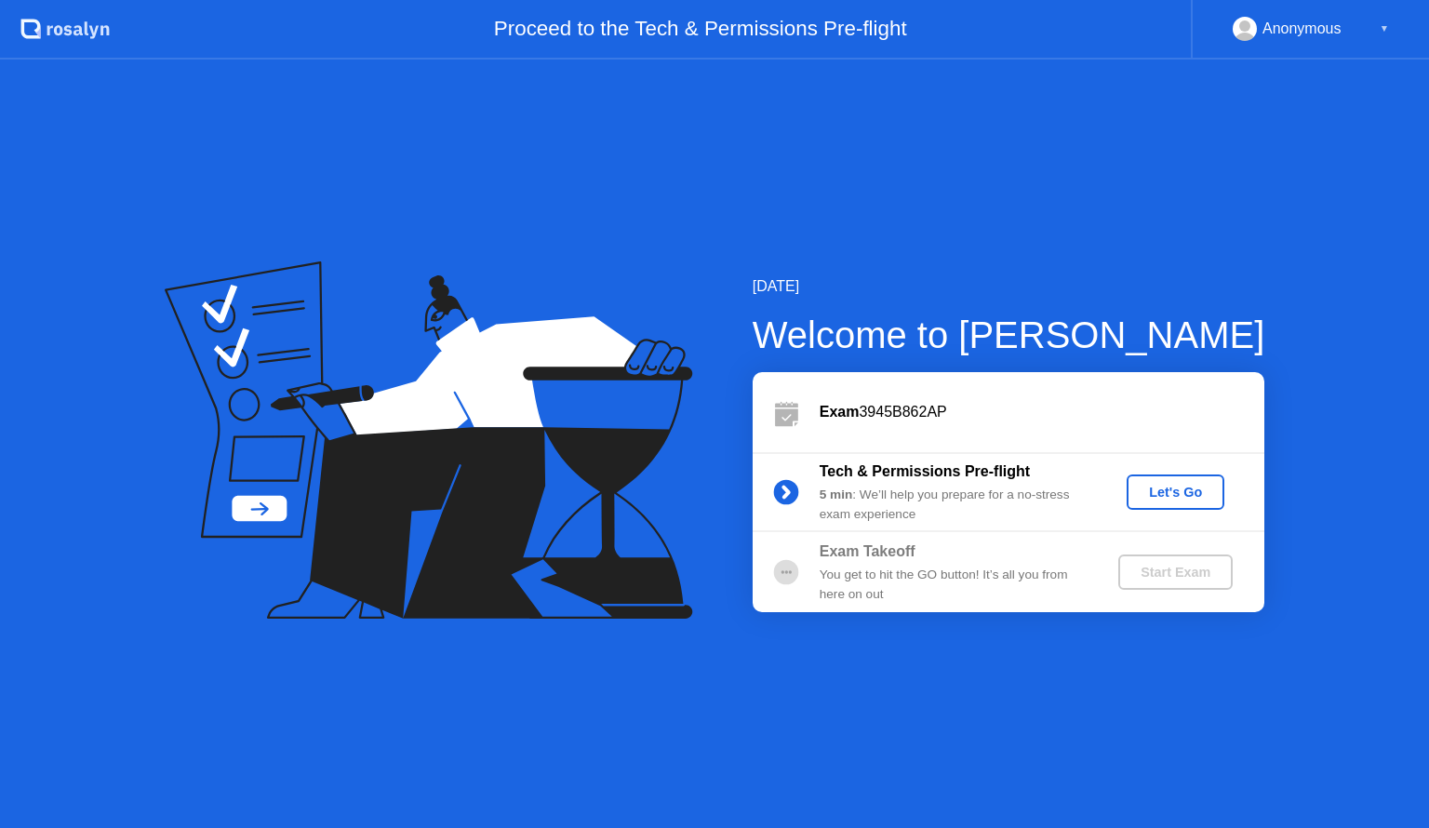
click at [1198, 491] on div "Let's Go" at bounding box center [1175, 492] width 83 height 15
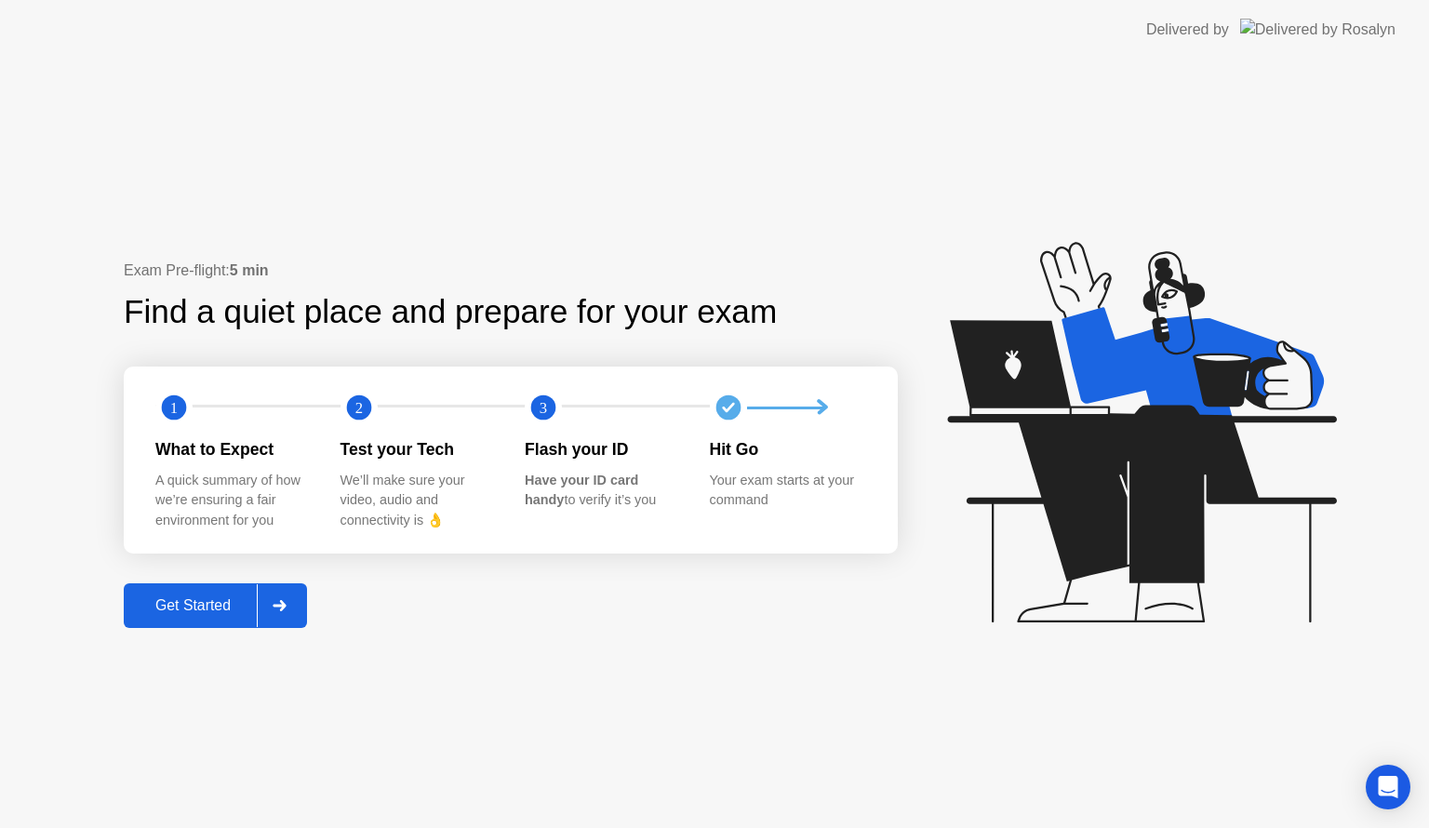
click at [182, 603] on div "Get Started" at bounding box center [192, 605] width 127 height 17
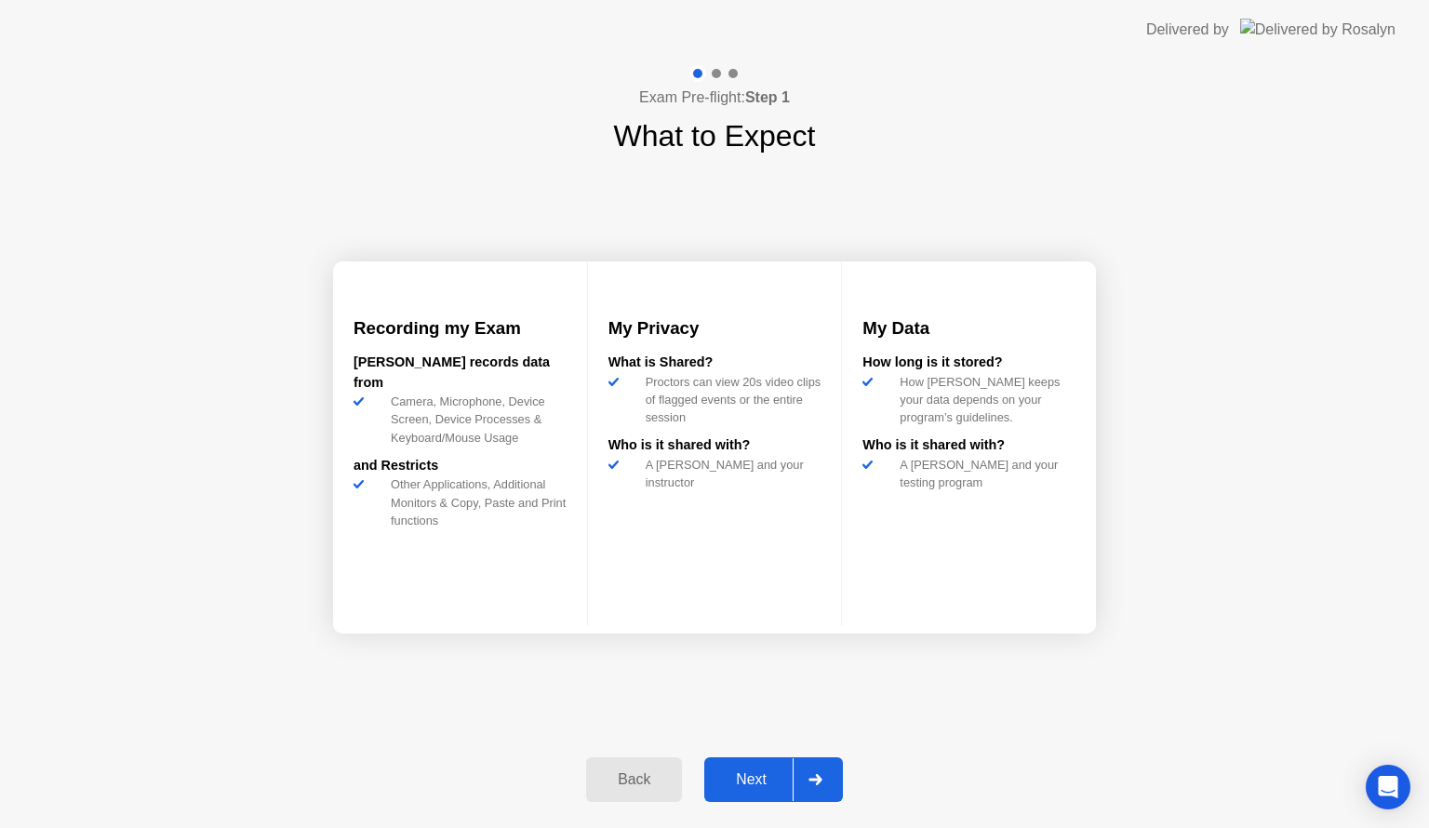
click at [765, 785] on div "Next" at bounding box center [751, 779] width 83 height 17
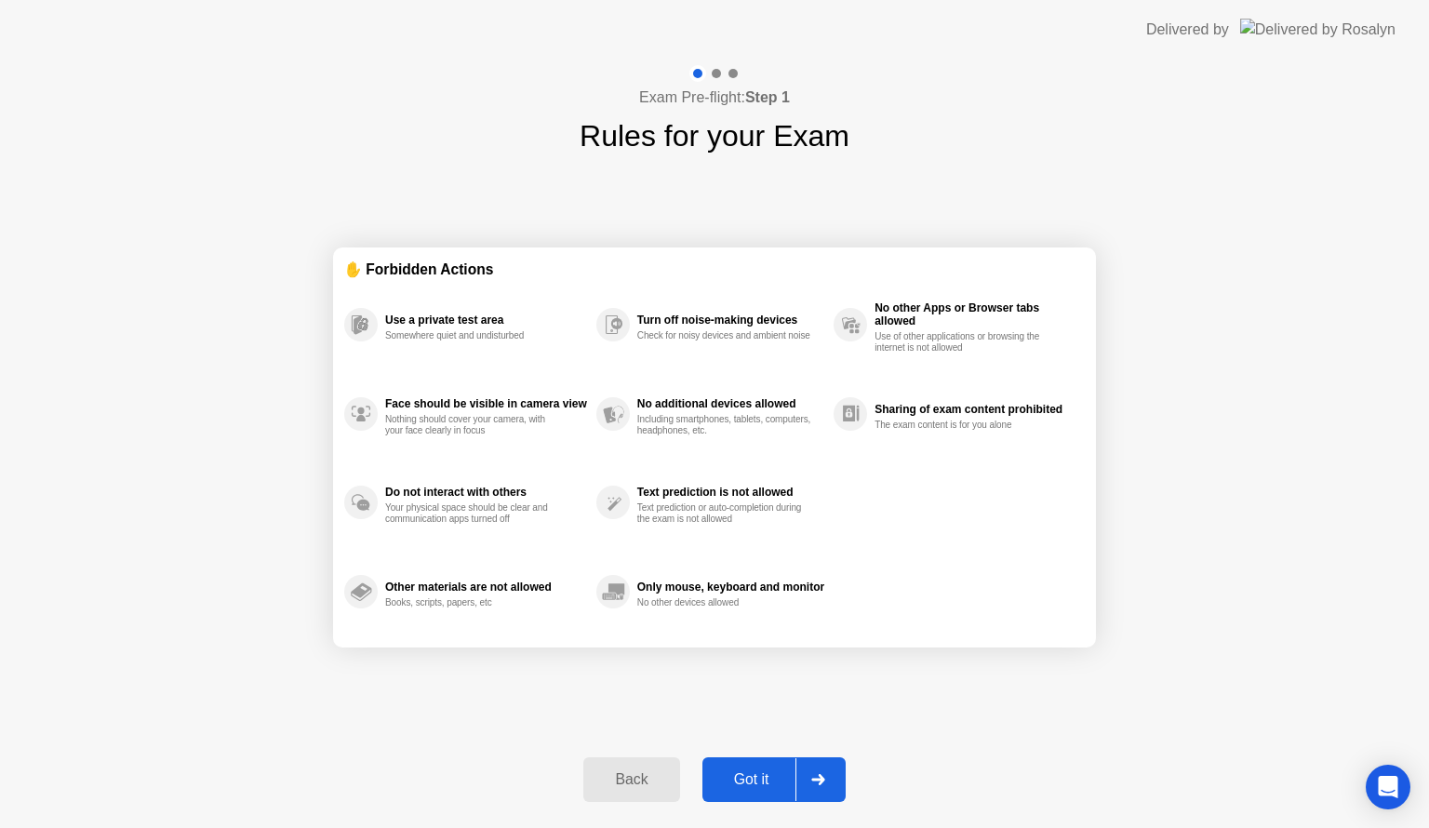
click at [763, 772] on div "Got it" at bounding box center [751, 779] width 87 height 17
select select "**********"
select select "*******"
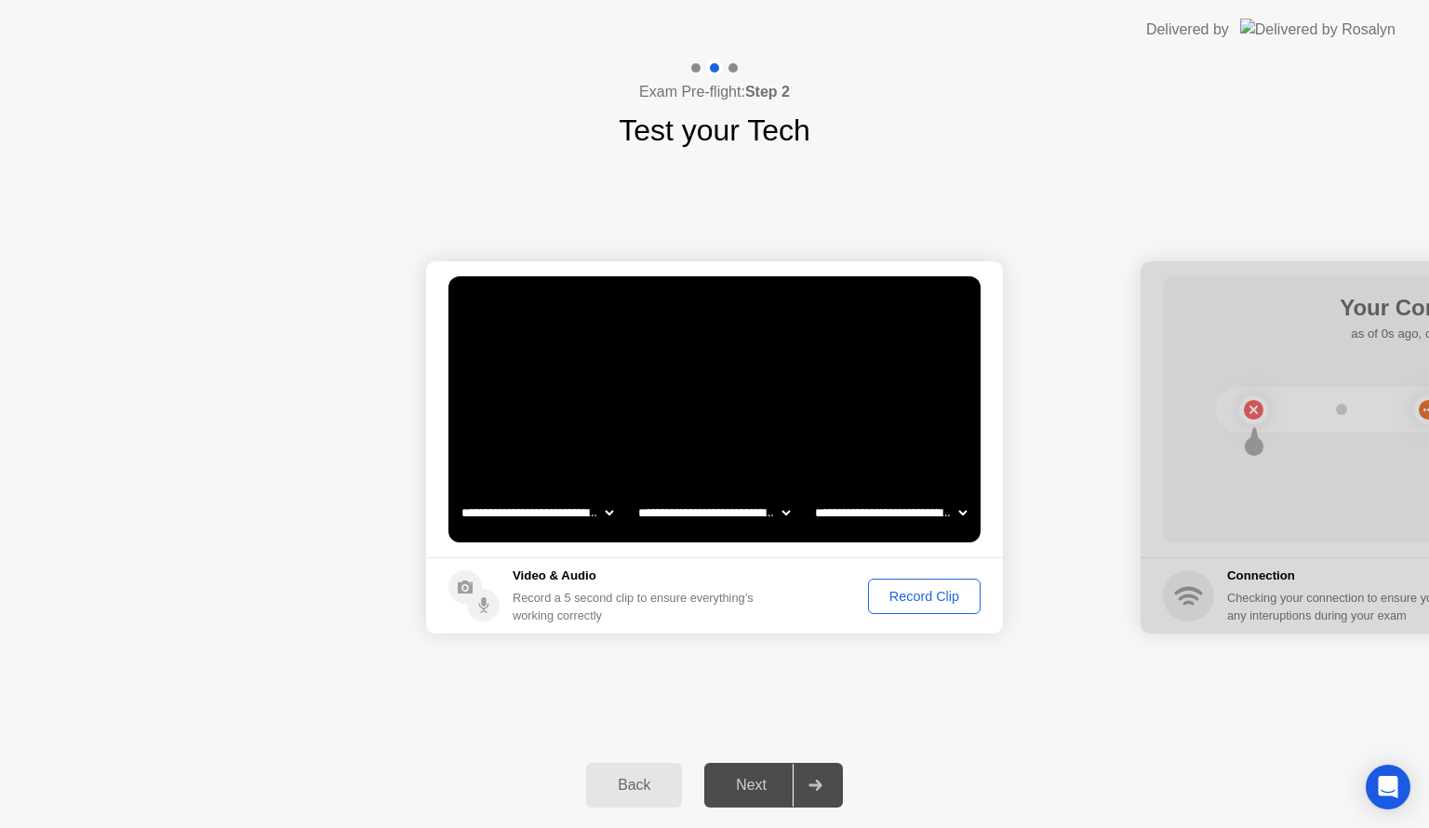
click at [912, 589] on div "Record Clip" at bounding box center [924, 596] width 100 height 15
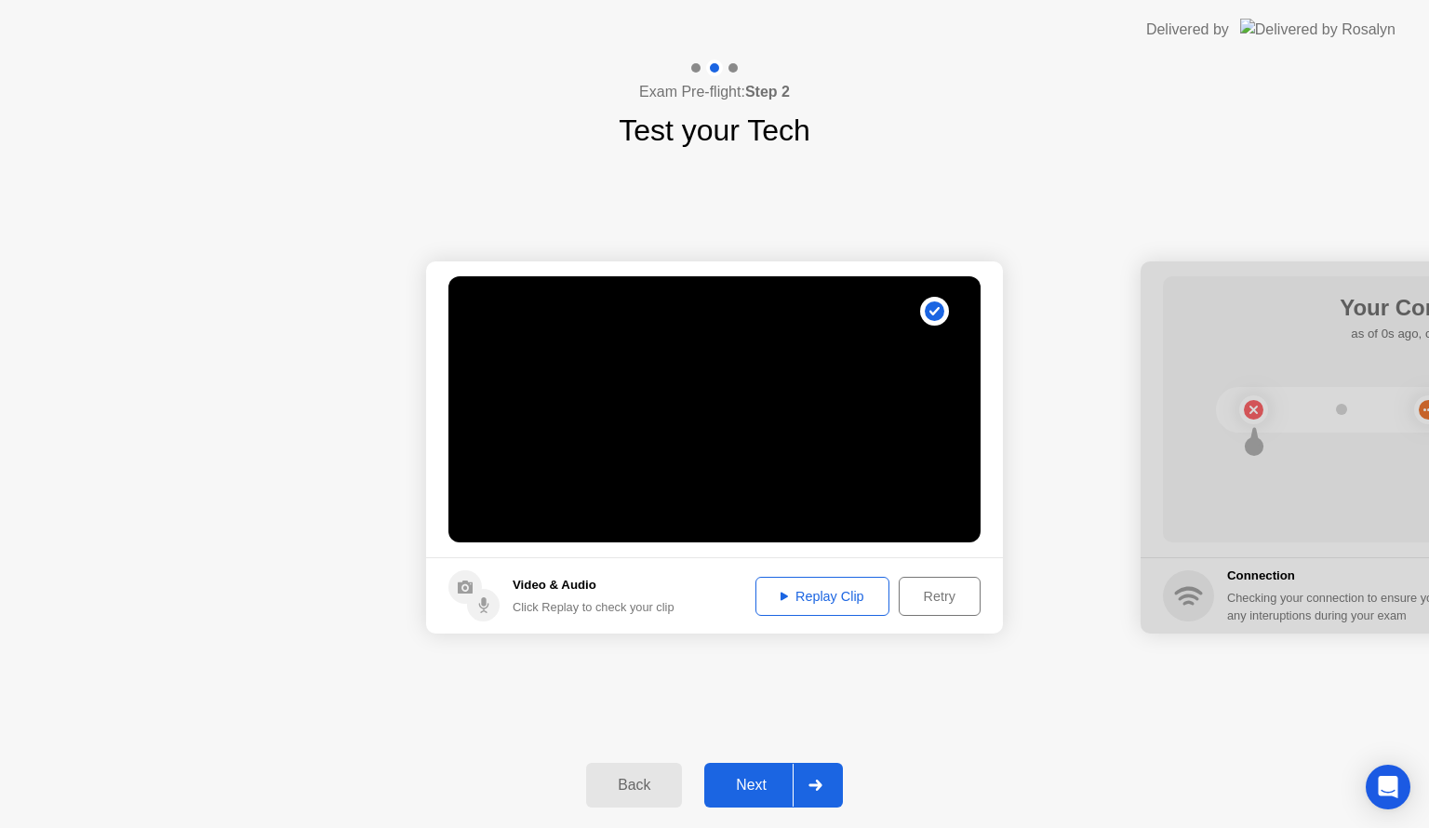
click at [917, 595] on div "Retry" at bounding box center [939, 596] width 69 height 15
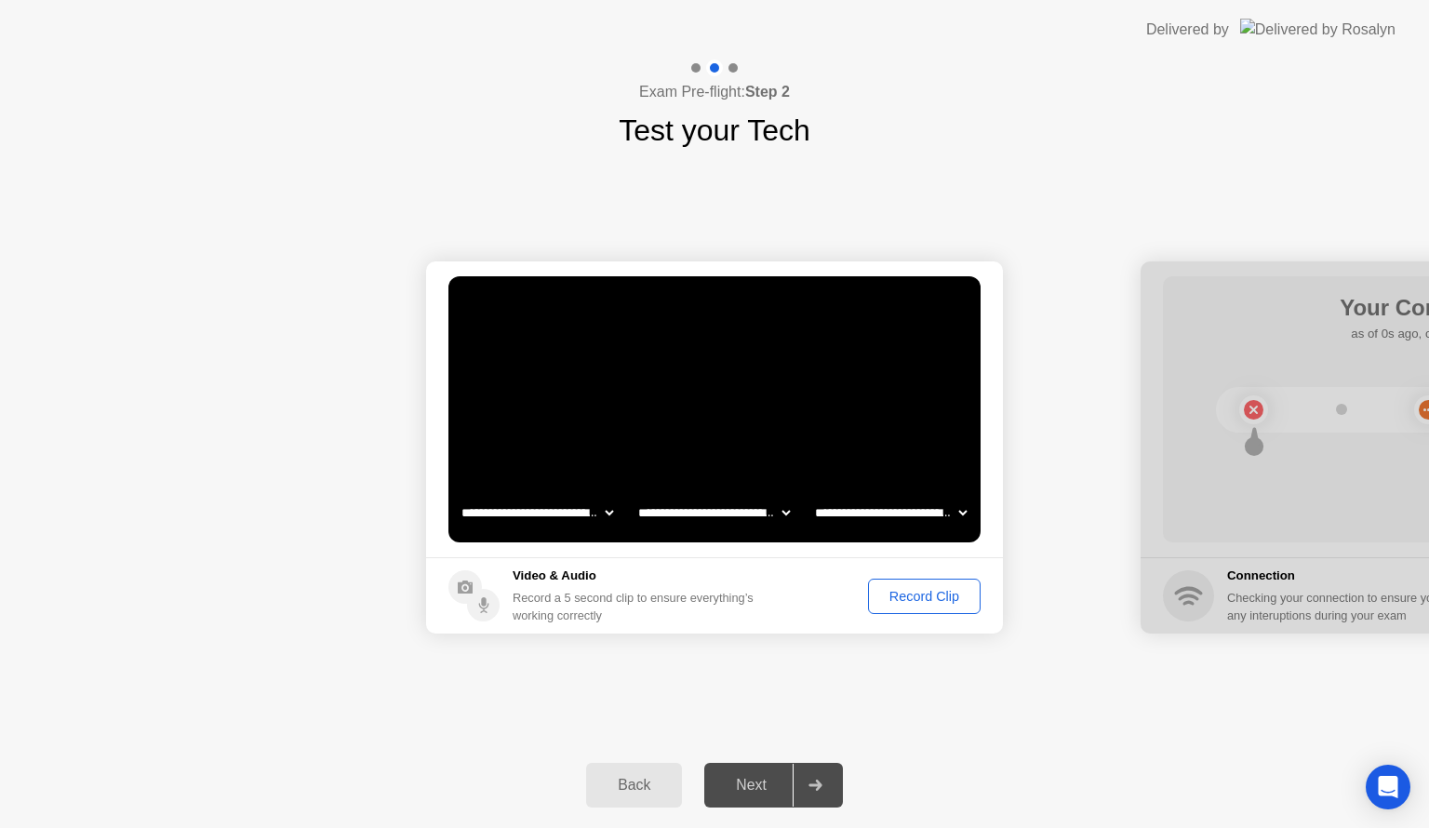
click at [919, 589] on div "Record Clip" at bounding box center [924, 596] width 100 height 15
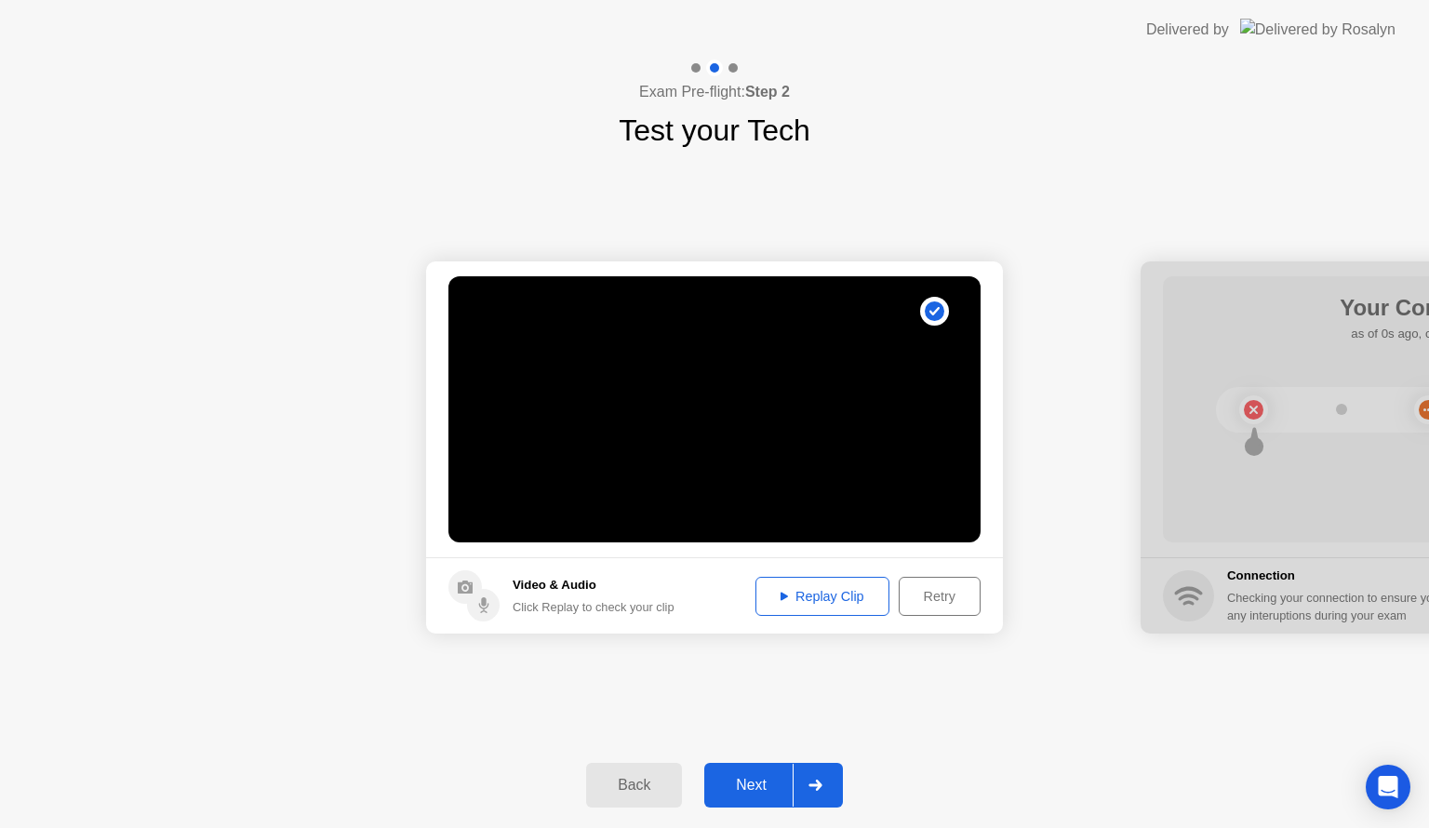
click at [825, 593] on div "Replay Clip" at bounding box center [822, 596] width 121 height 15
click at [766, 785] on div "Next" at bounding box center [751, 785] width 83 height 17
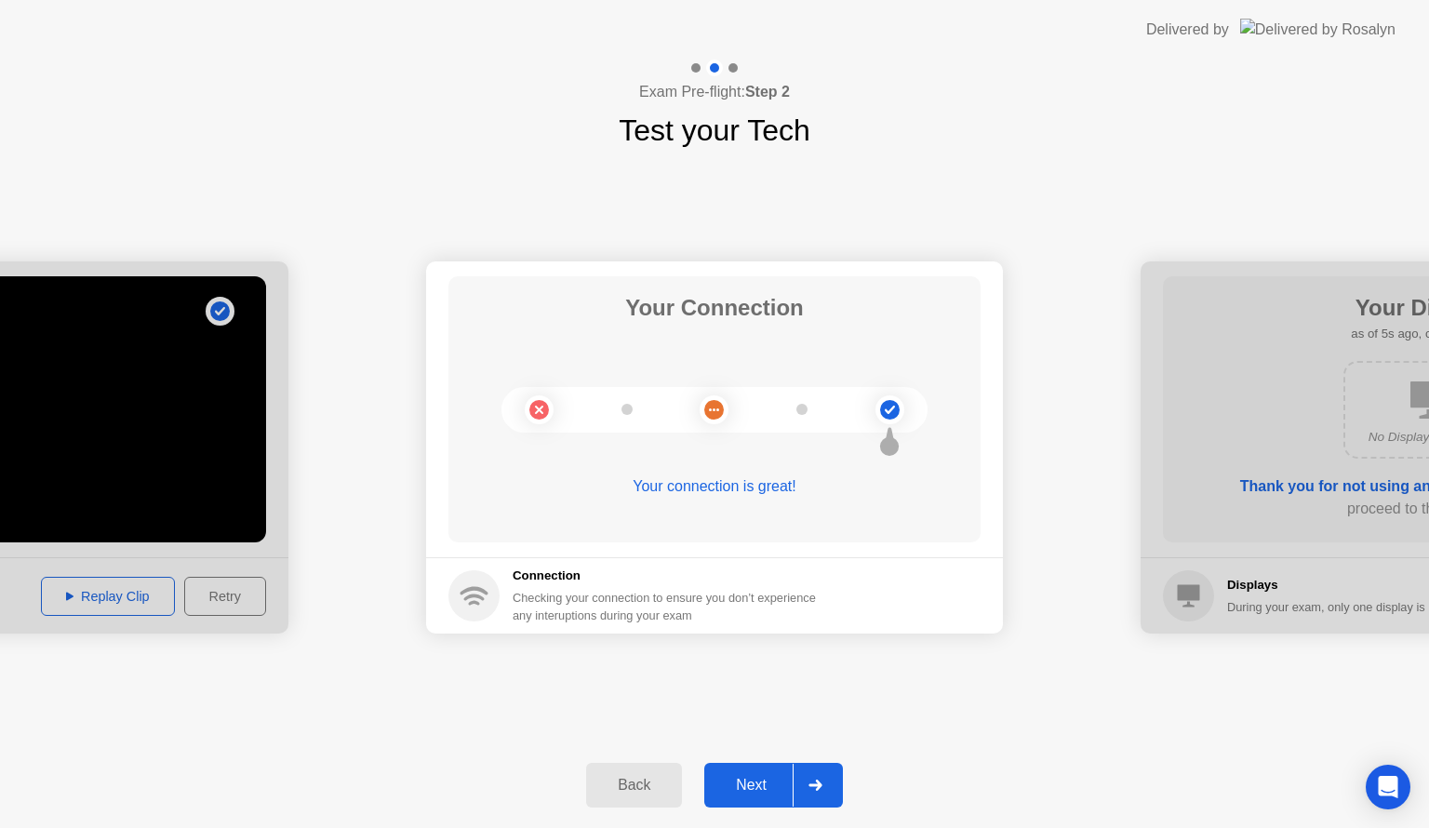
click at [743, 778] on div "Next" at bounding box center [751, 785] width 83 height 17
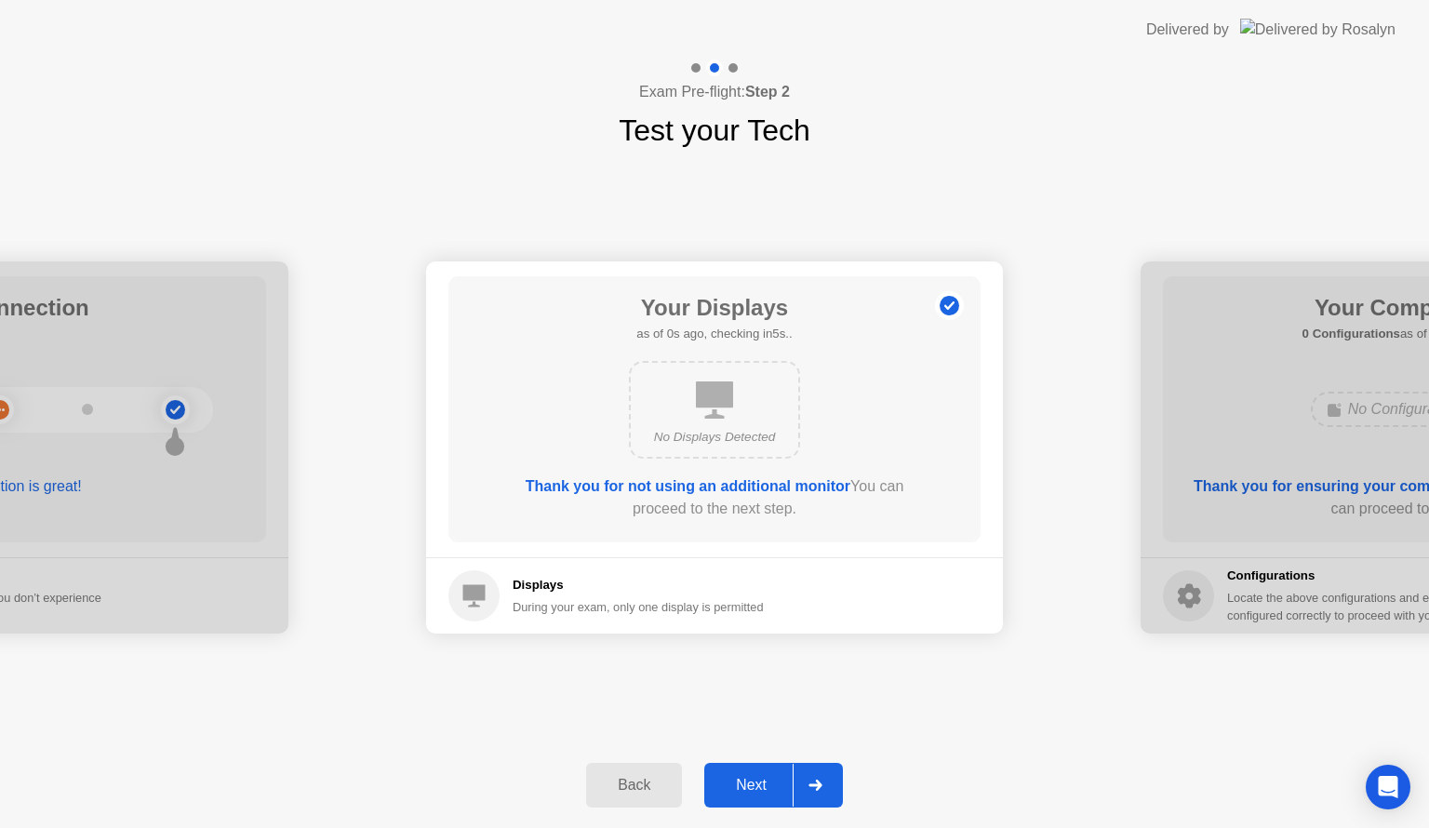
click at [749, 765] on button "Next" at bounding box center [773, 785] width 139 height 45
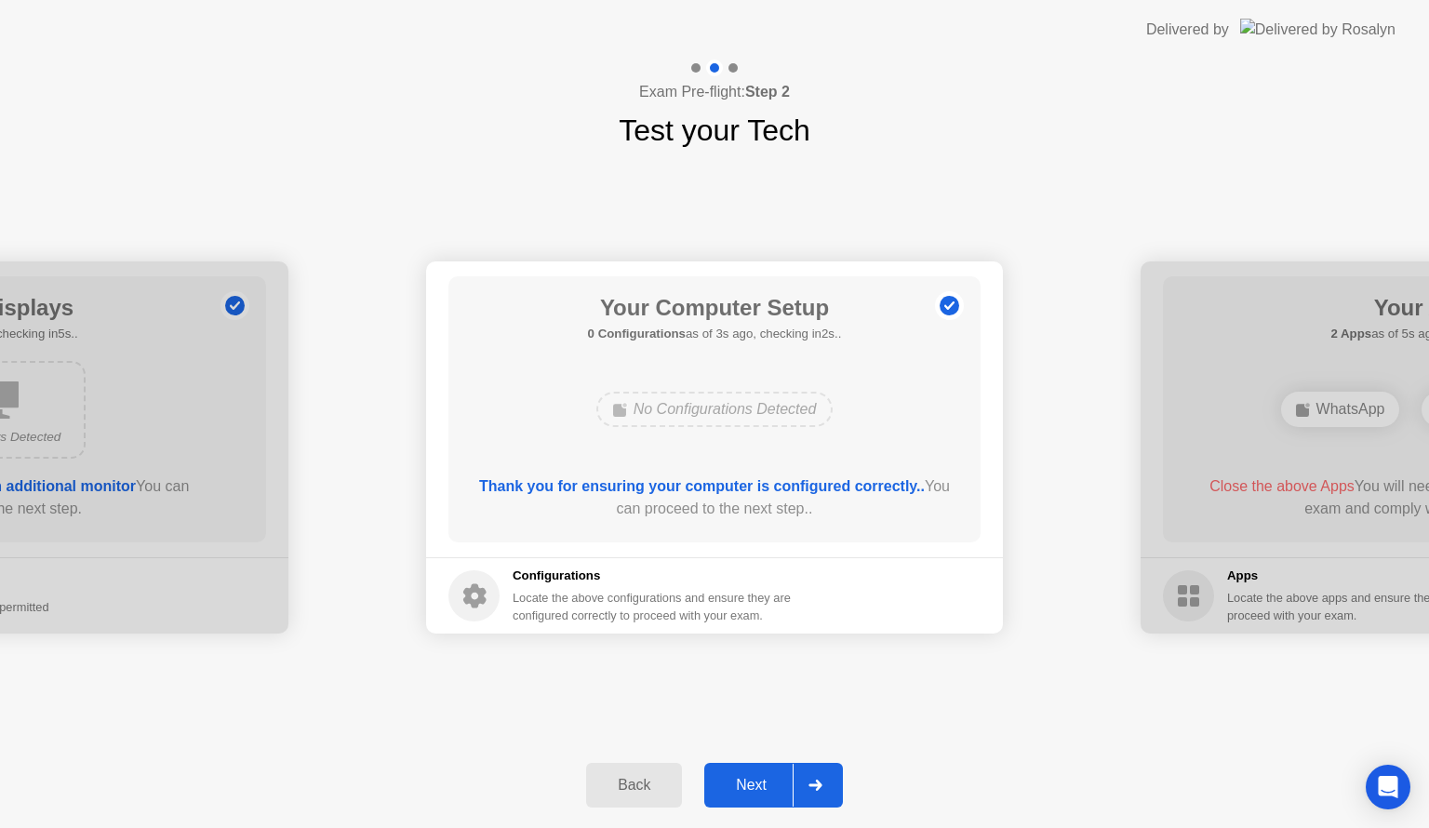
click at [747, 785] on div "Next" at bounding box center [751, 785] width 83 height 17
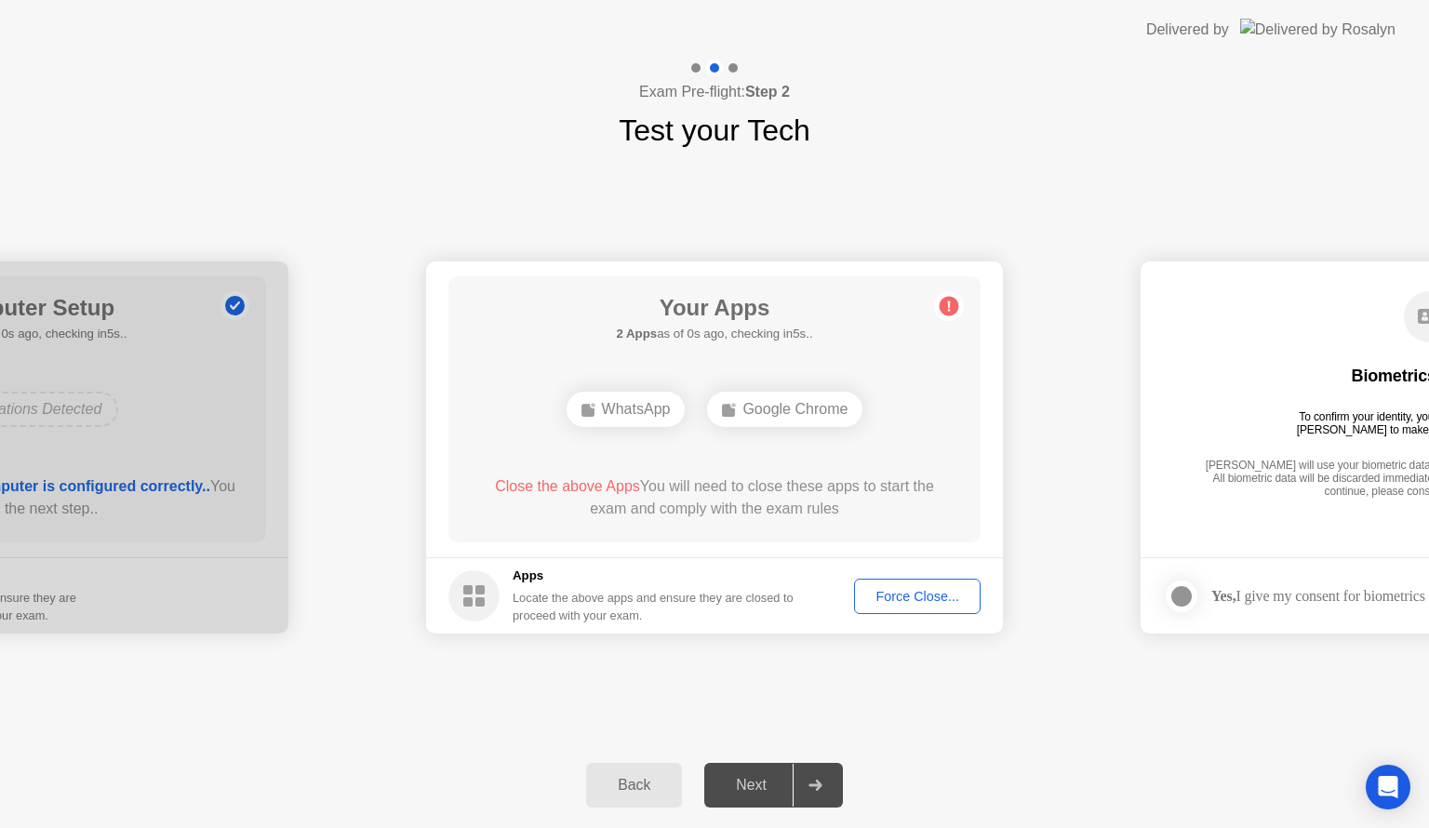
click at [901, 351] on div "Your Apps 2 Apps as of 0s ago, checking in5s.. WhatsApp Google Chrome Close the…" at bounding box center [714, 409] width 532 height 266
click at [897, 595] on div "Force Close..." at bounding box center [916, 596] width 113 height 15
click at [740, 446] on div "Your Apps 2 Apps as of 4s ago, checking in1s.. WhatsApp Google Chrome Close the…" at bounding box center [714, 409] width 532 height 266
